Goal: Check status: Check status

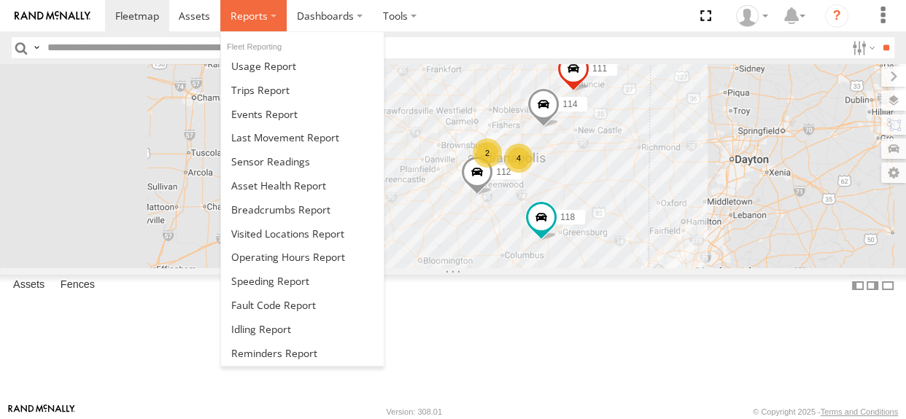
click at [260, 17] on span at bounding box center [248, 16] width 37 height 14
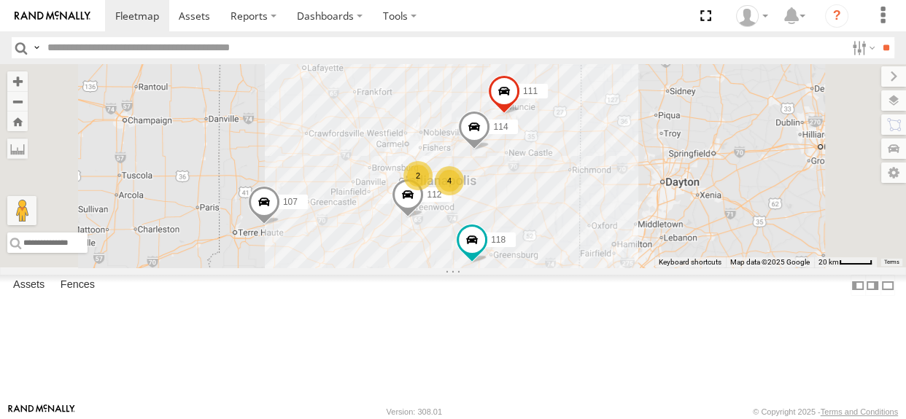
drag, startPoint x: 582, startPoint y: 150, endPoint x: 509, endPoint y: 174, distance: 76.6
click at [509, 174] on div "114 2 4 118 107 111 112" at bounding box center [453, 165] width 906 height 203
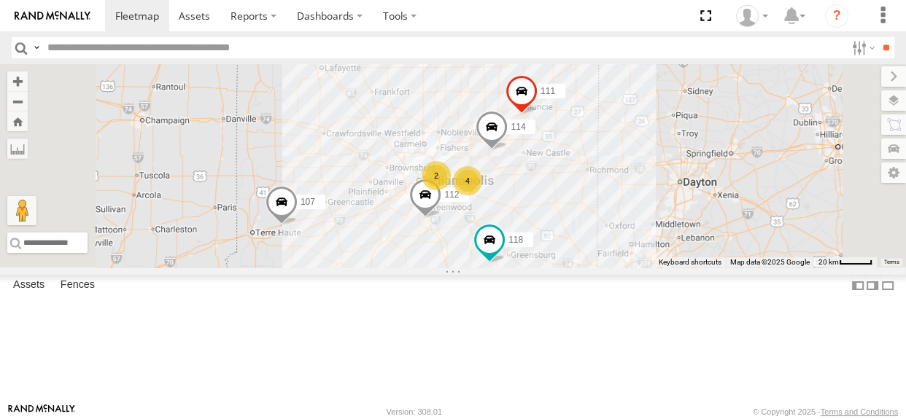
drag, startPoint x: 510, startPoint y: 174, endPoint x: 532, endPoint y: 176, distance: 21.2
click at [532, 176] on div "114 2 4 118 107 111 112" at bounding box center [453, 165] width 906 height 203
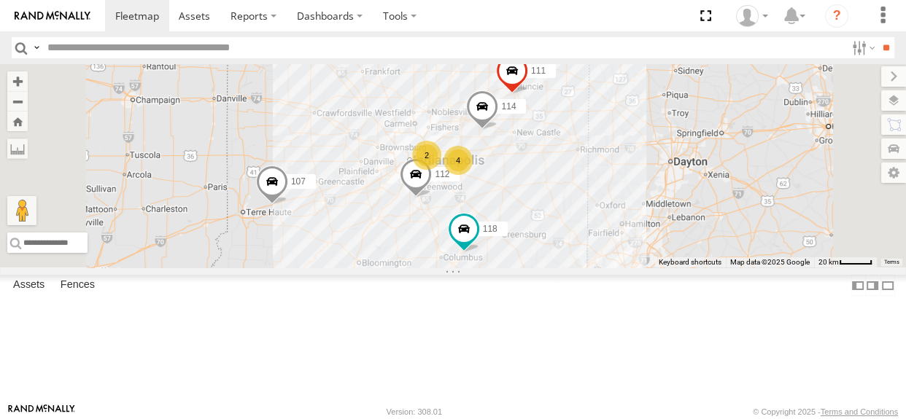
drag, startPoint x: 561, startPoint y: 191, endPoint x: 550, endPoint y: 168, distance: 25.1
click at [550, 168] on div "114 2 4 118 107 111 112" at bounding box center [453, 165] width 906 height 203
click at [477, 240] on span at bounding box center [464, 227] width 26 height 26
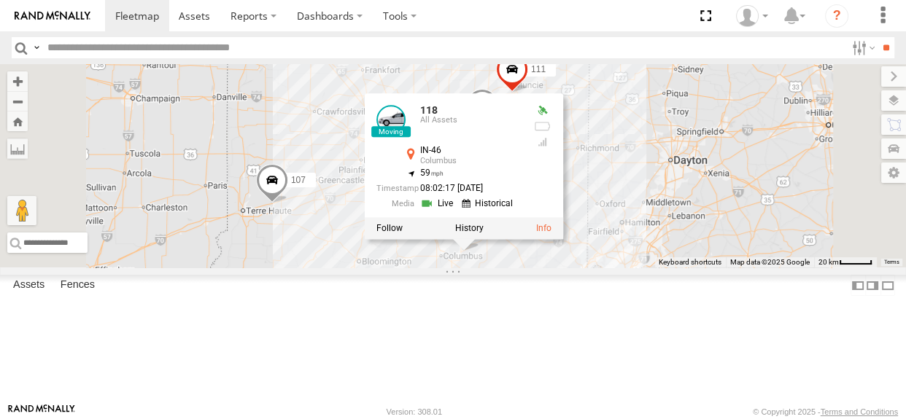
click at [606, 268] on div "114 2 4 118 107 111 112 118 All Assets IN-46 [GEOGRAPHIC_DATA] 39.23388 , -85.7…" at bounding box center [453, 165] width 906 height 203
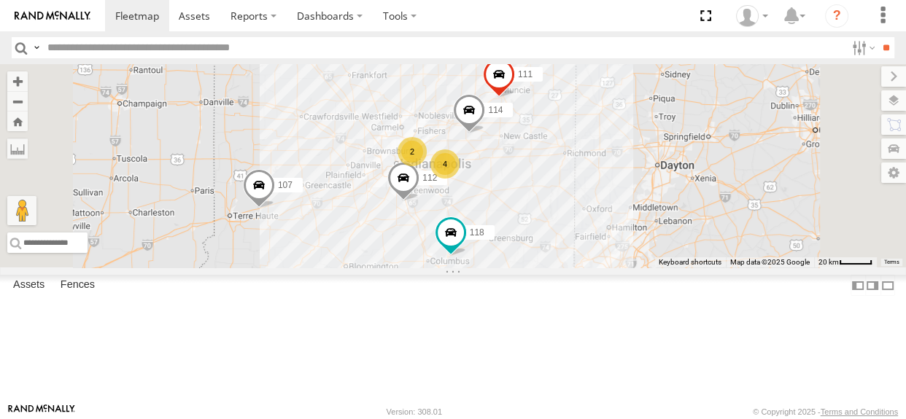
drag, startPoint x: 534, startPoint y: 203, endPoint x: 519, endPoint y: 208, distance: 15.4
click at [519, 208] on div "114 118 107 111 112 2 4" at bounding box center [453, 165] width 906 height 203
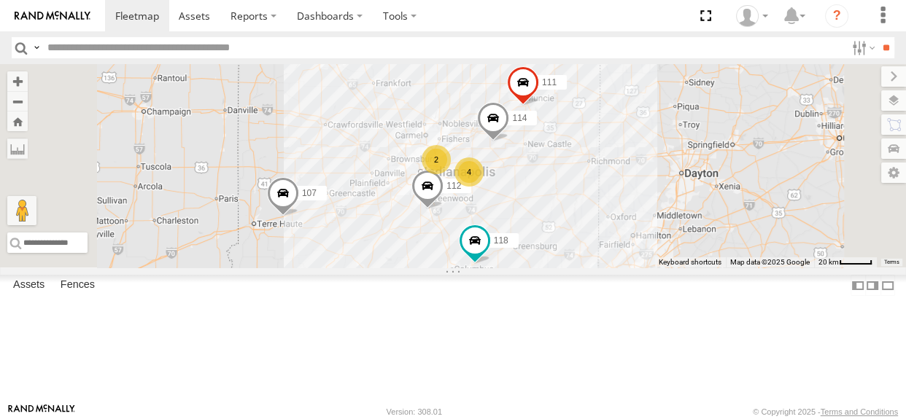
drag, startPoint x: 521, startPoint y: 284, endPoint x: 547, endPoint y: 292, distance: 27.4
click at [547, 268] on div "114 118 107 111 112 2 4" at bounding box center [453, 165] width 906 height 203
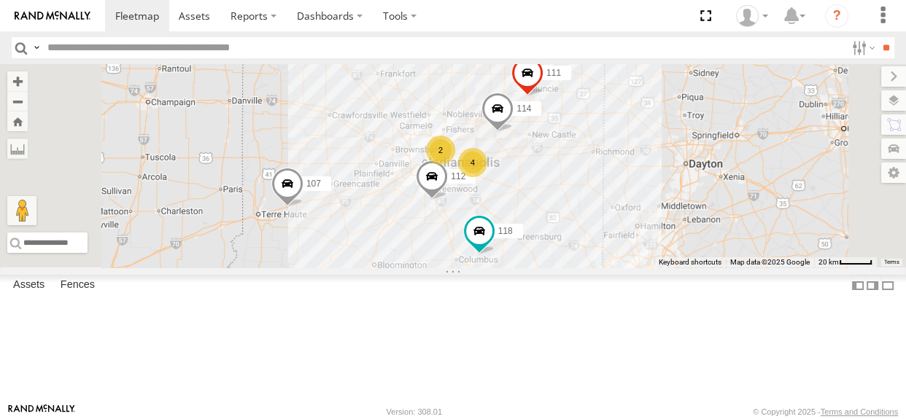
drag, startPoint x: 521, startPoint y: 233, endPoint x: 526, endPoint y: 224, distance: 11.1
click at [526, 224] on div "114 118 107 111 112 2 4" at bounding box center [453, 165] width 906 height 203
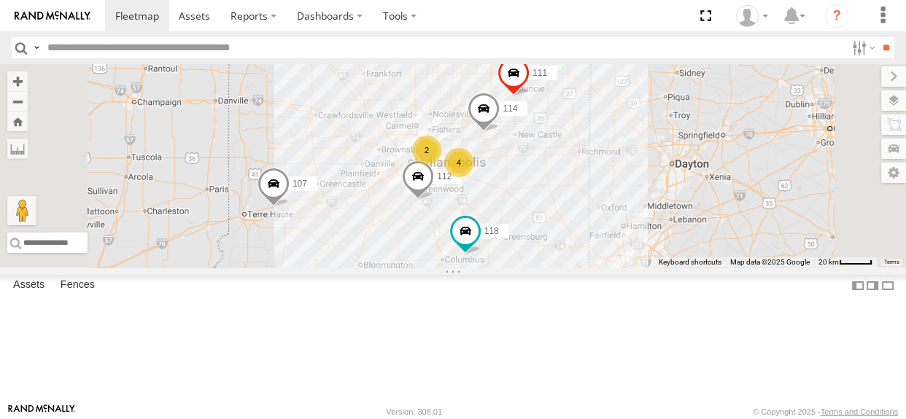
drag, startPoint x: 568, startPoint y: 200, endPoint x: 552, endPoint y: 200, distance: 16.0
click at [552, 200] on div "114 118 107 111 112 2 4" at bounding box center [453, 165] width 906 height 203
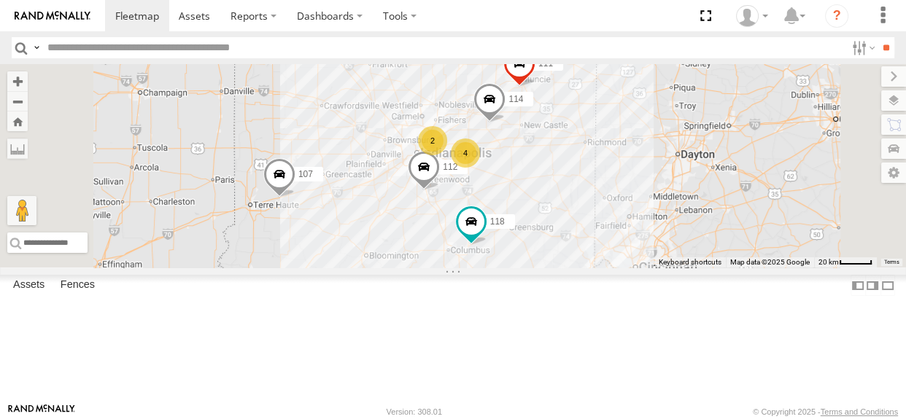
drag, startPoint x: 553, startPoint y: 203, endPoint x: 561, endPoint y: 193, distance: 12.0
click at [561, 193] on div "114 118 107 111 112 2 4" at bounding box center [453, 165] width 906 height 203
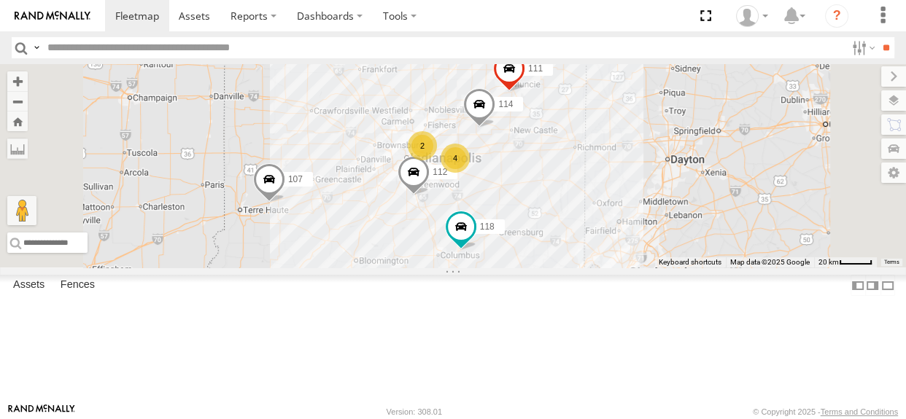
drag, startPoint x: 561, startPoint y: 193, endPoint x: 548, endPoint y: 198, distance: 13.4
click at [548, 198] on div "114 118 107 111 112 2 4" at bounding box center [453, 165] width 906 height 203
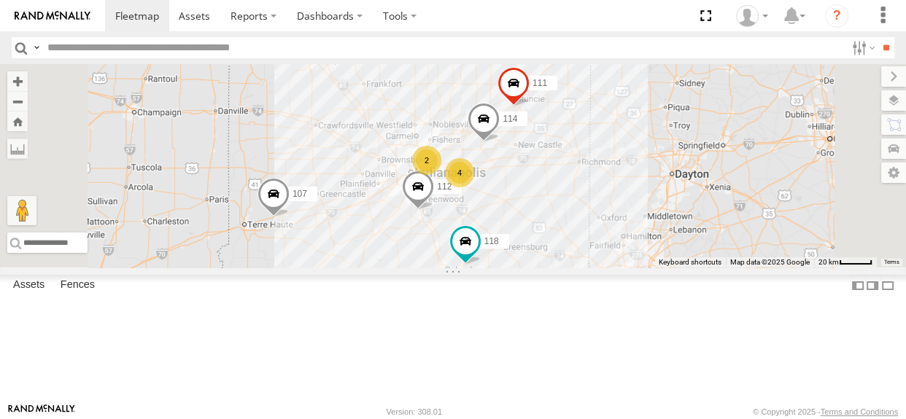
drag, startPoint x: 556, startPoint y: 165, endPoint x: 559, endPoint y: 177, distance: 12.9
click at [559, 177] on div "114 118 107 111 112 2 4" at bounding box center [453, 165] width 906 height 203
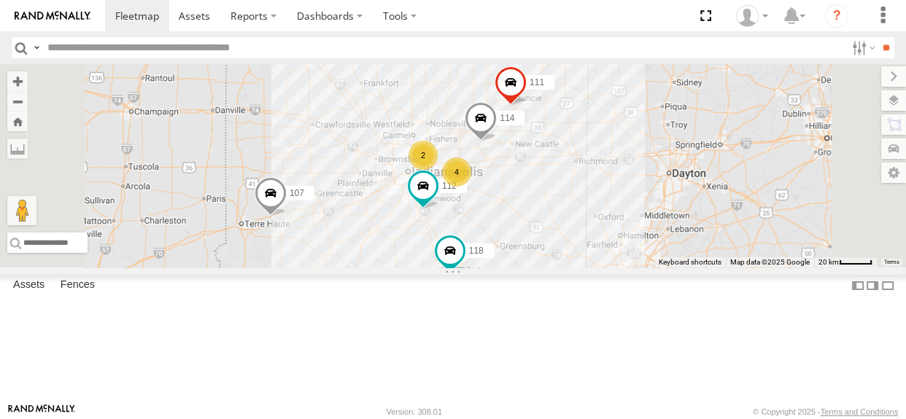
click at [508, 233] on div "114 2 4 118 107 111 112" at bounding box center [453, 165] width 906 height 203
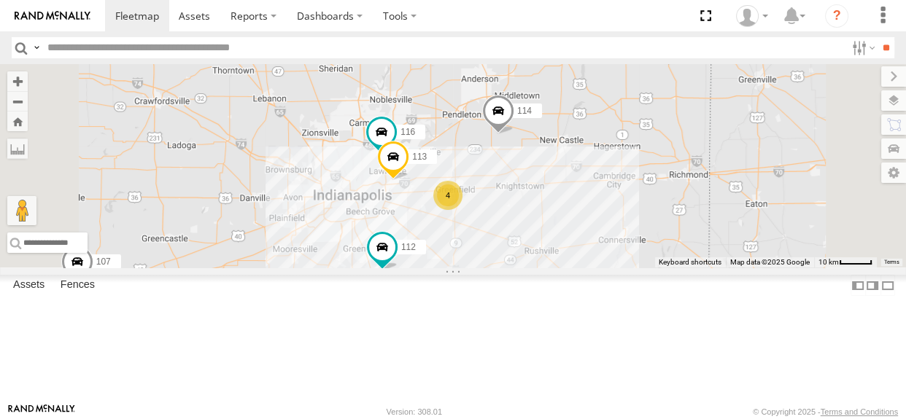
drag, startPoint x: 614, startPoint y: 261, endPoint x: 588, endPoint y: 280, distance: 31.8
click at [588, 268] on div "114 118 107 111 112 116 4 113" at bounding box center [453, 165] width 906 height 203
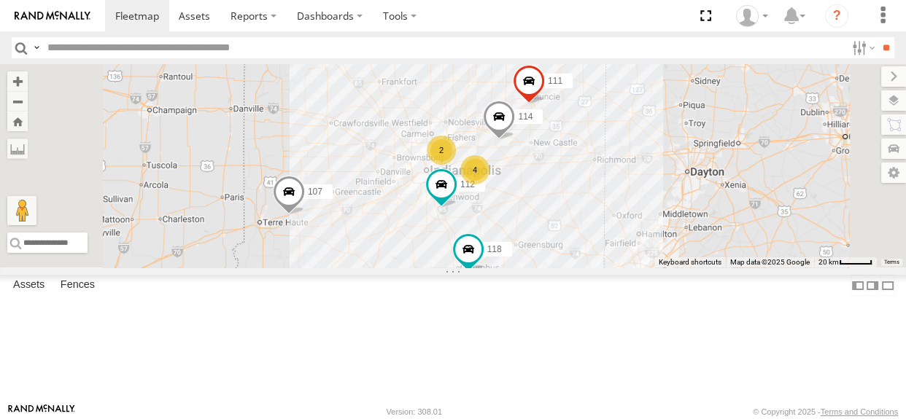
drag, startPoint x: 648, startPoint y: 323, endPoint x: 661, endPoint y: 275, distance: 49.7
click at [661, 268] on div "114 118 107 111 112 2 4" at bounding box center [453, 165] width 906 height 203
click at [579, 268] on div "114 118 107 111 112 2 4" at bounding box center [453, 165] width 906 height 203
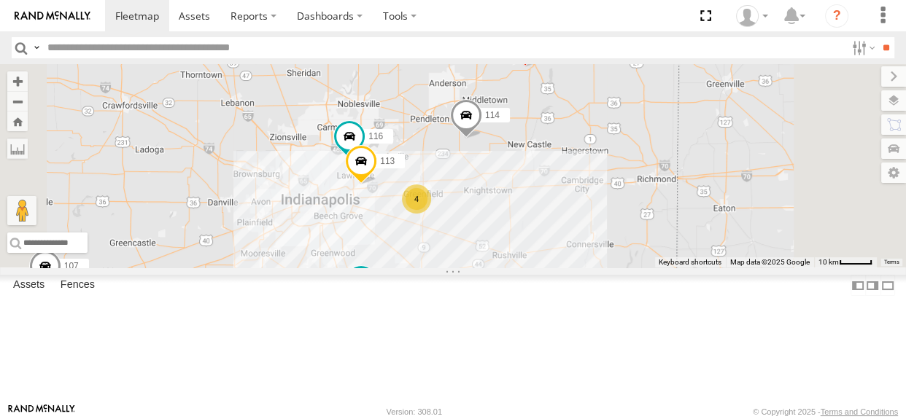
drag, startPoint x: 670, startPoint y: 263, endPoint x: 631, endPoint y: 281, distance: 42.7
click at [631, 268] on div "114 118 107 111 112 116 4 113" at bounding box center [453, 165] width 906 height 203
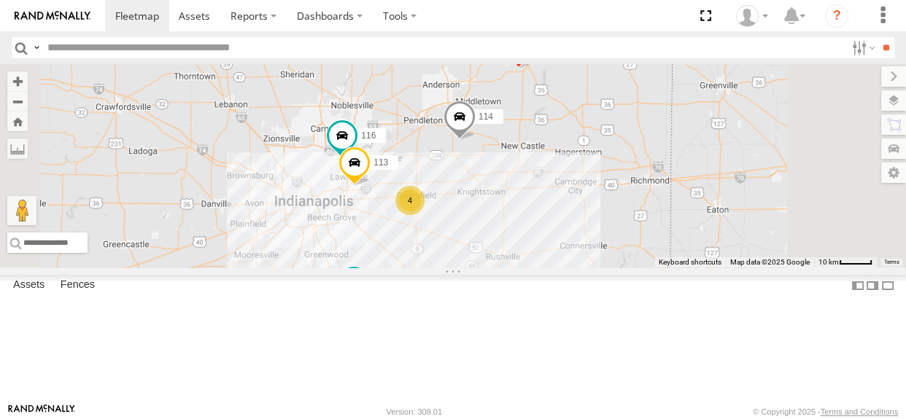
drag, startPoint x: 642, startPoint y: 278, endPoint x: 634, endPoint y: 280, distance: 8.3
click at [634, 268] on div "114 116 4 111 112 113" at bounding box center [453, 165] width 906 height 203
click at [475, 187] on div "114 116 4 111 112 113" at bounding box center [453, 165] width 906 height 203
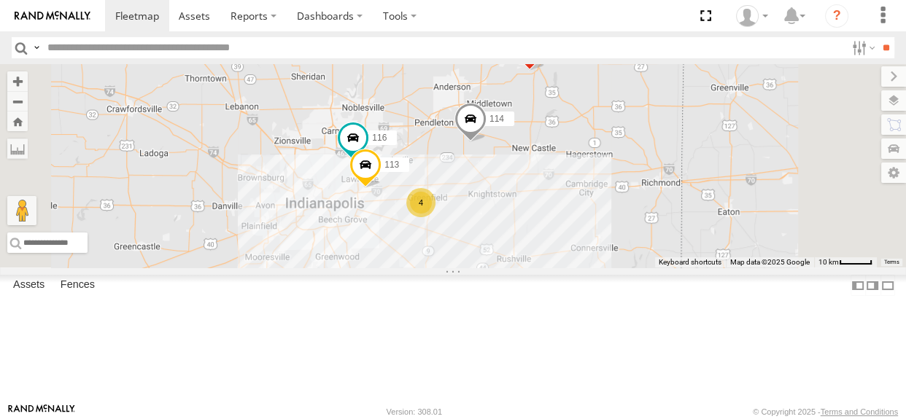
drag, startPoint x: 466, startPoint y: 192, endPoint x: 482, endPoint y: 195, distance: 16.3
click at [482, 195] on div "114 116 4 111 112 113" at bounding box center [453, 165] width 906 height 203
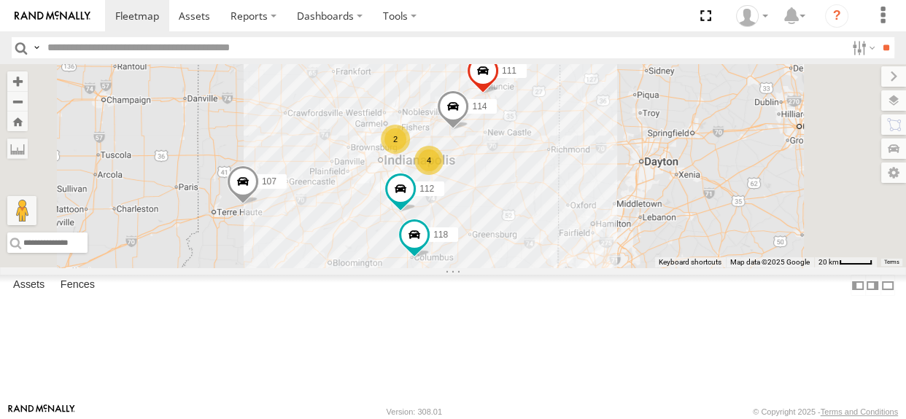
drag, startPoint x: 480, startPoint y: 196, endPoint x: 549, endPoint y: 190, distance: 68.8
click at [549, 190] on div "114 111 112 2 4 118 107" at bounding box center [453, 165] width 906 height 203
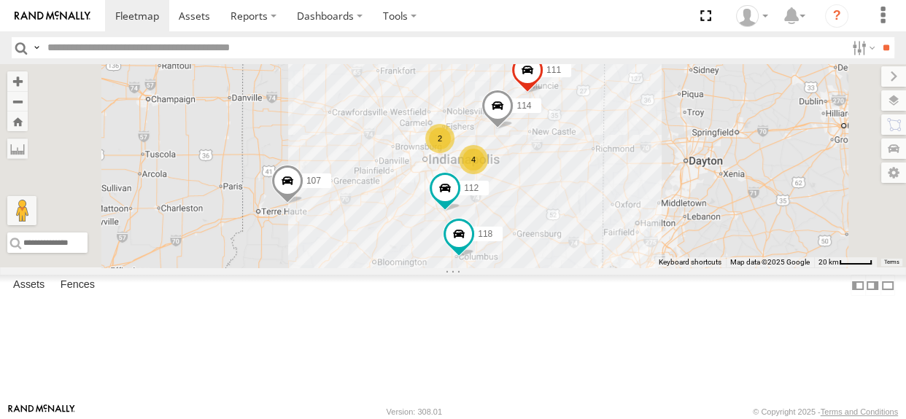
drag, startPoint x: 472, startPoint y: 213, endPoint x: 566, endPoint y: 213, distance: 94.8
click at [566, 213] on div "114 111 112 118 107 2 4" at bounding box center [453, 165] width 906 height 203
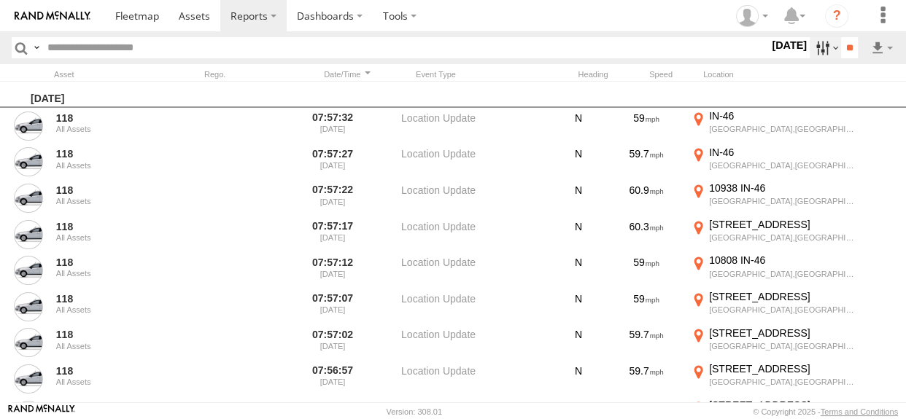
click at [811, 55] on label at bounding box center [824, 47] width 31 height 21
click at [0, 0] on span "Speeding" at bounding box center [0, 0] width 0 height 0
click at [0, 0] on span "Media" at bounding box center [0, 0] width 0 height 0
click at [0, 0] on span "Warning" at bounding box center [0, 0] width 0 height 0
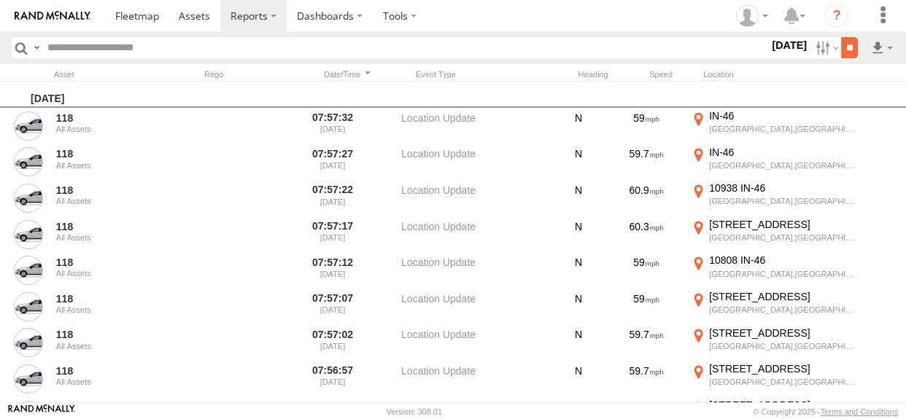
click at [845, 50] on input "**" at bounding box center [849, 47] width 17 height 21
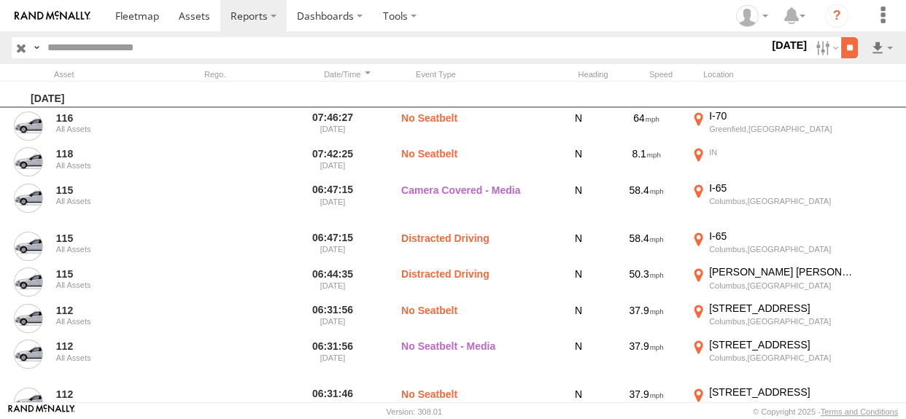
click at [852, 50] on input "**" at bounding box center [849, 47] width 17 height 21
